Goal: Task Accomplishment & Management: Use online tool/utility

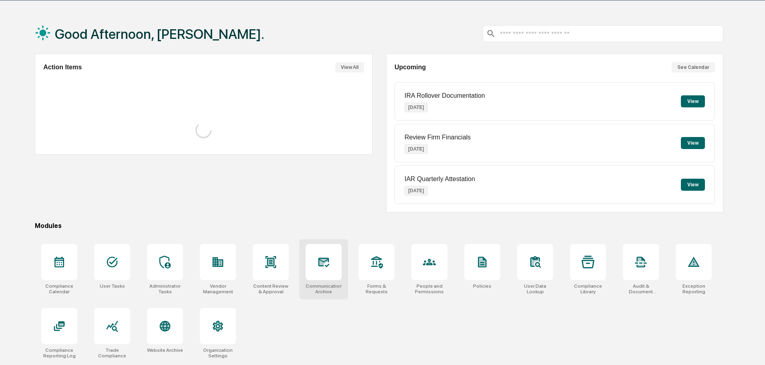
scroll to position [38, 0]
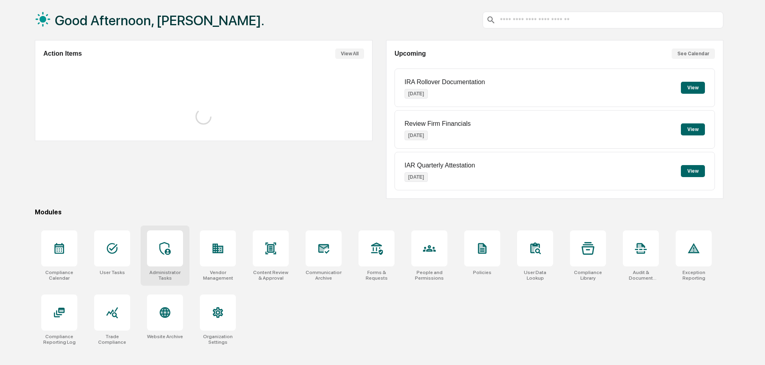
click at [173, 253] on div at bounding box center [165, 248] width 36 height 36
click at [697, 54] on button "See Calendar" at bounding box center [693, 53] width 43 height 10
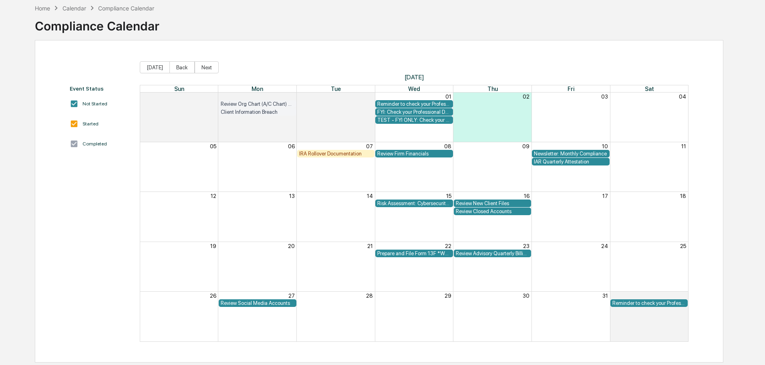
click at [79, 8] on div "Calendar" at bounding box center [75, 8] width 24 height 7
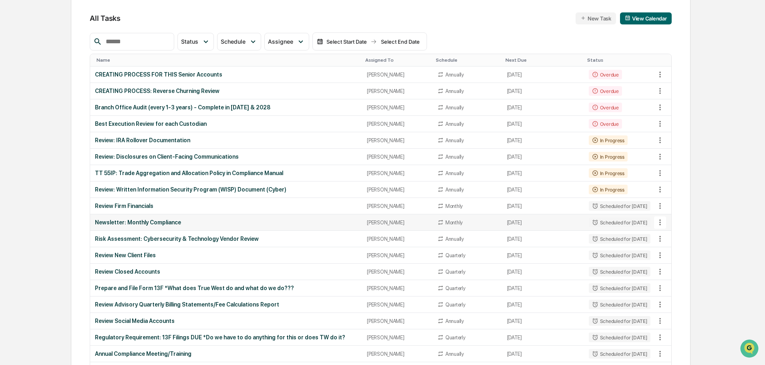
scroll to position [80, 0]
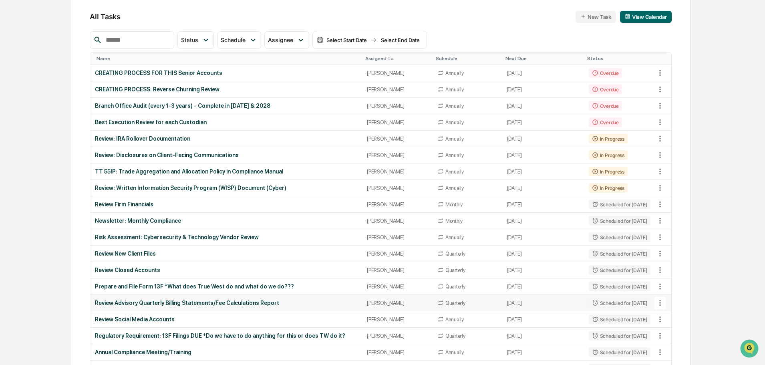
click at [246, 302] on div "Review Advisory Quarterly Billing Statements/Fee Calculations Report" at bounding box center [226, 303] width 262 height 6
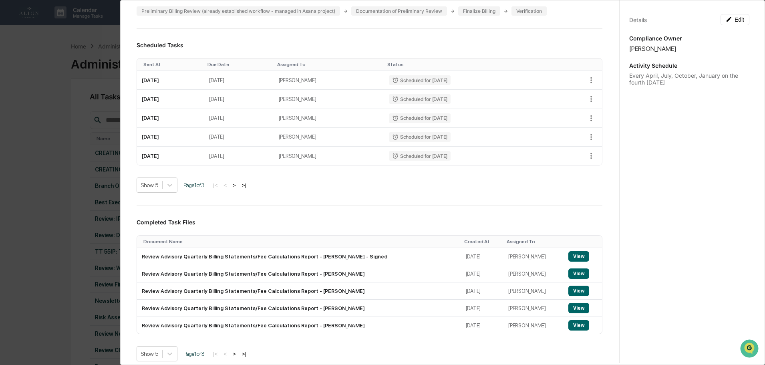
scroll to position [0, 0]
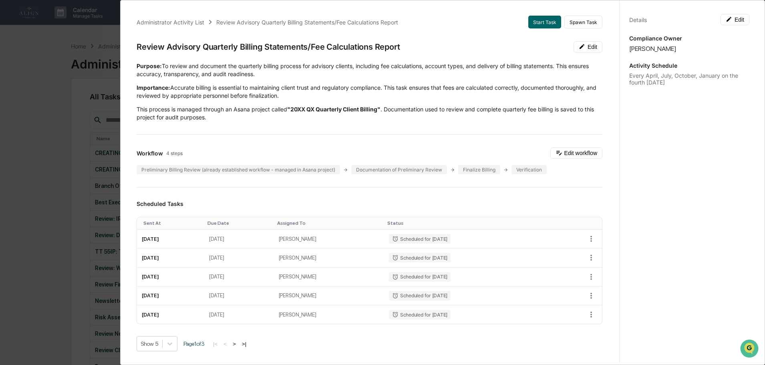
click at [51, 34] on div "Administrator Activity List Review Advisory Quarterly Billing Statements/Fee Ca…" at bounding box center [382, 182] width 765 height 365
click at [675, 9] on div "Details Edit Compliance Owner Lauralee Raukar Activity Schedule Every April, Ju…" at bounding box center [690, 190] width 140 height 384
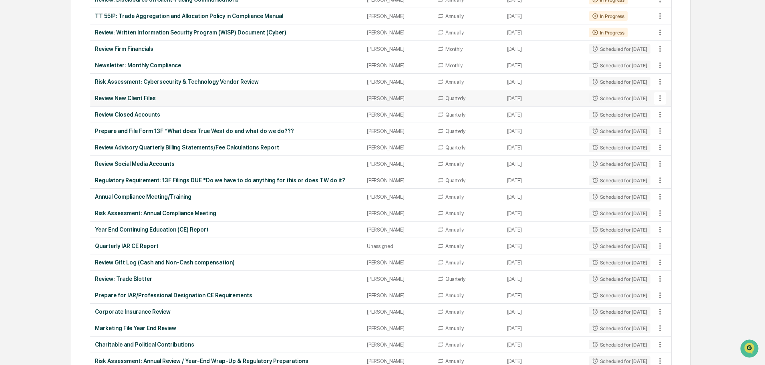
scroll to position [240, 0]
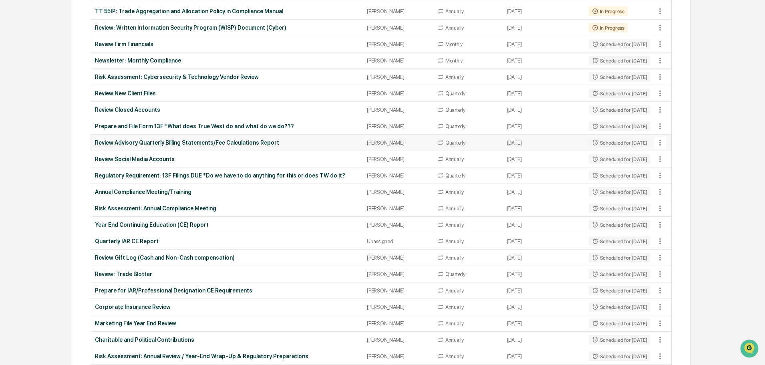
click at [228, 140] on div "Review Advisory Quarterly Billing Statements/Fee Calculations Report" at bounding box center [226, 142] width 262 height 6
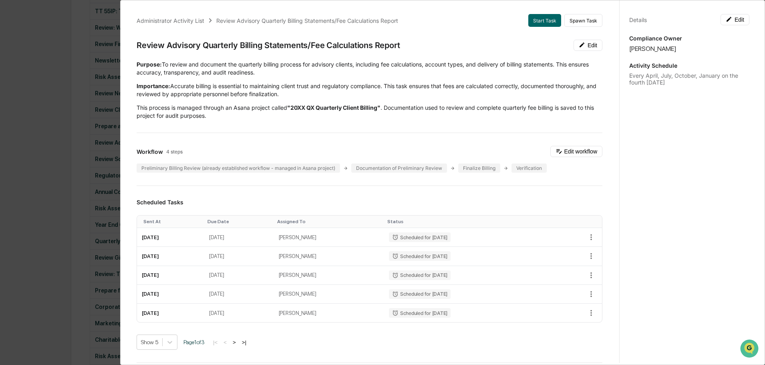
scroll to position [0, 0]
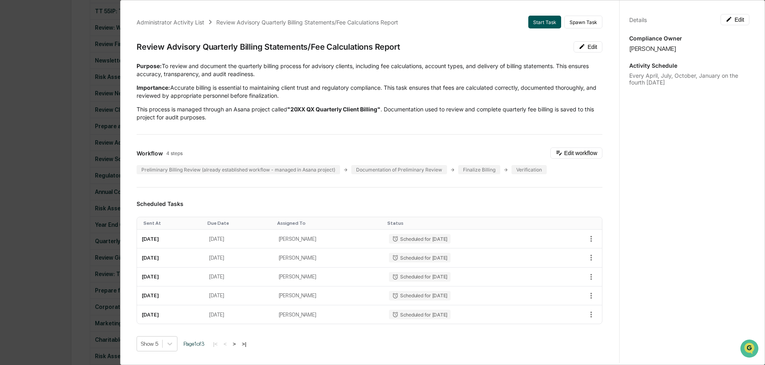
click at [532, 22] on button "Start Task" at bounding box center [545, 22] width 33 height 13
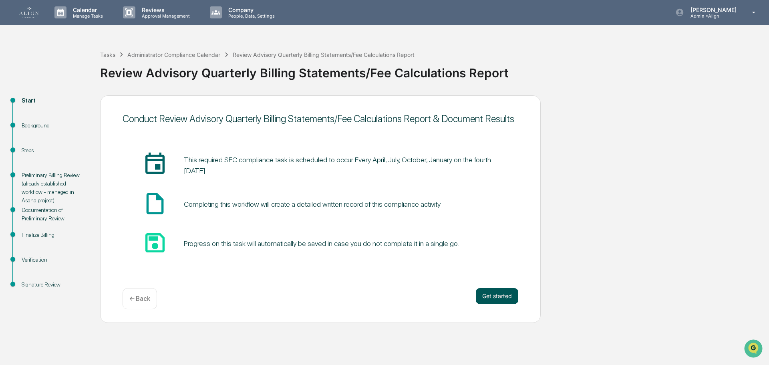
click at [498, 292] on button "Get started" at bounding box center [497, 296] width 42 height 16
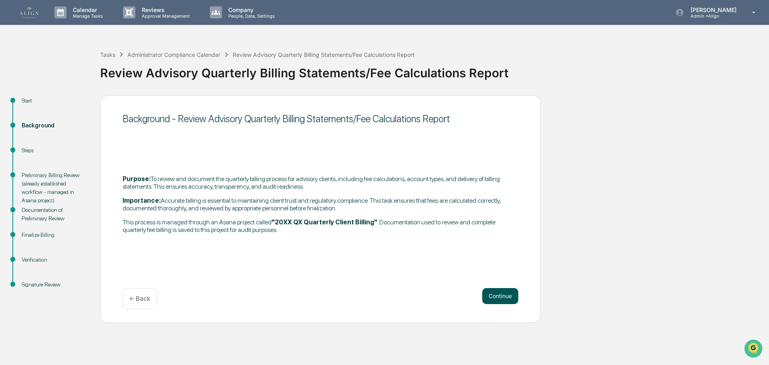
click at [506, 298] on button "Continue" at bounding box center [501, 296] width 36 height 16
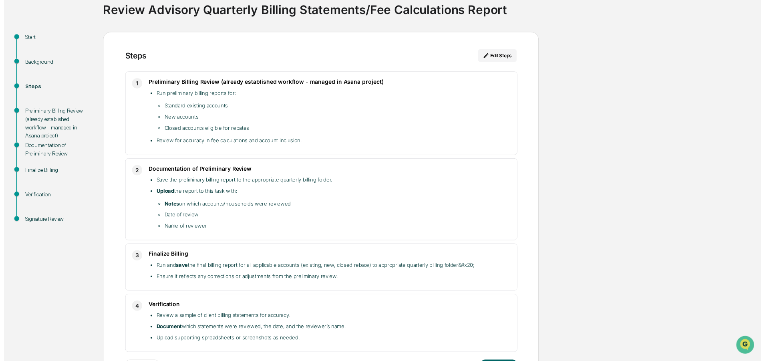
scroll to position [97, 0]
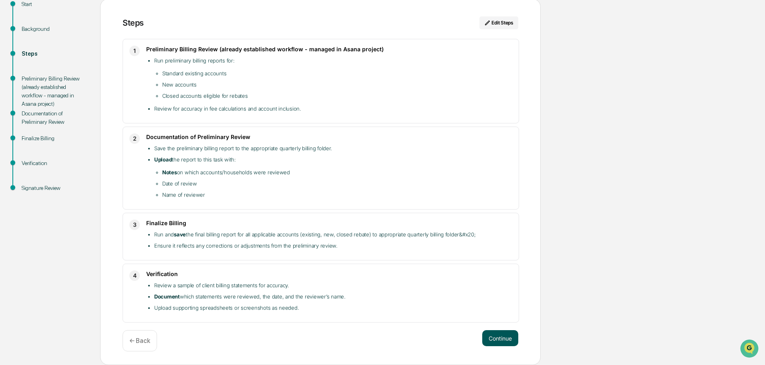
click at [501, 335] on button "Continue" at bounding box center [501, 338] width 36 height 16
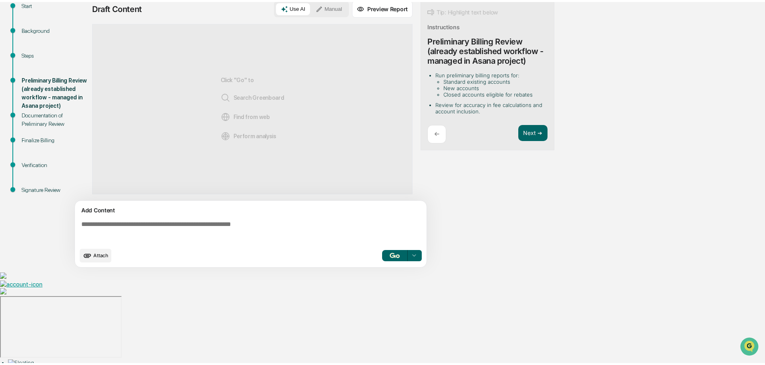
scroll to position [6, 0]
